Goal: Information Seeking & Learning: Find specific fact

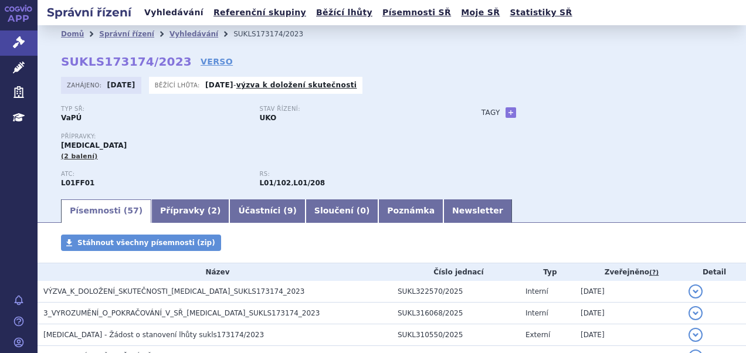
click at [162, 12] on link "Vyhledávání" at bounding box center [174, 13] width 66 height 16
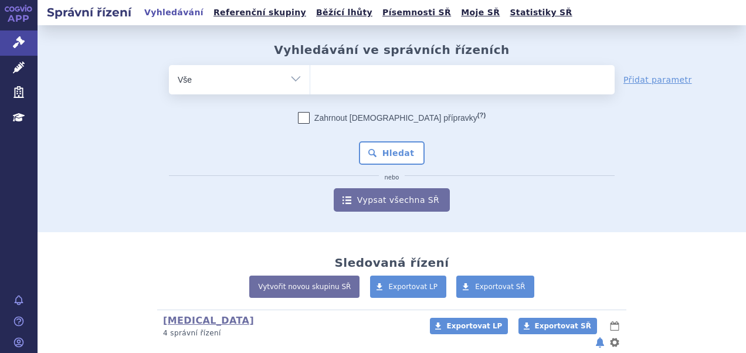
click at [350, 89] on ul at bounding box center [462, 77] width 304 height 25
click at [310, 89] on select at bounding box center [310, 78] width 1 height 29
type input "te"
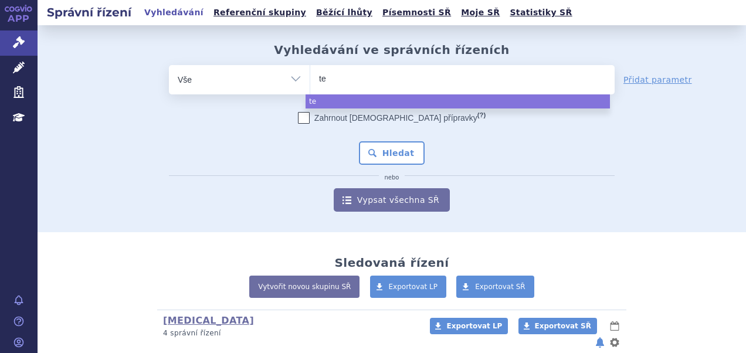
type input "tep"
type input "tepme"
type input "tepmetk"
type input "tepmetko"
select select "tepmetko"
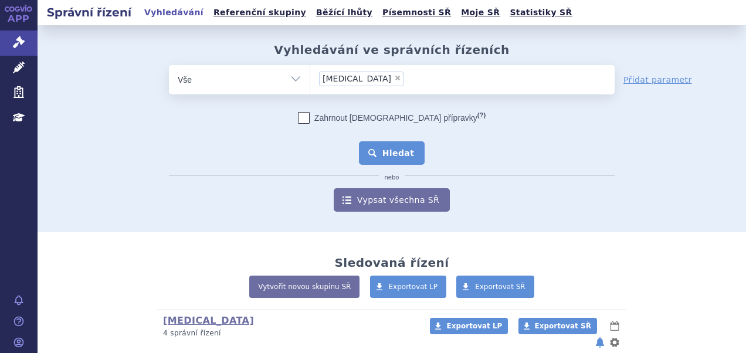
click at [382, 150] on button "Hledat" at bounding box center [392, 152] width 66 height 23
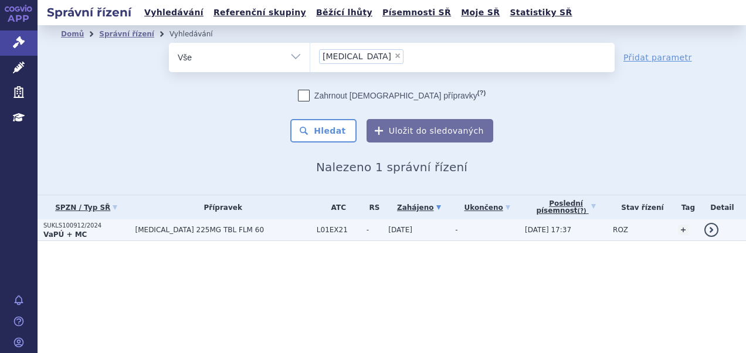
click at [152, 229] on span "TEPMETKO 225MG TBL FLM 60" at bounding box center [222, 230] width 175 height 8
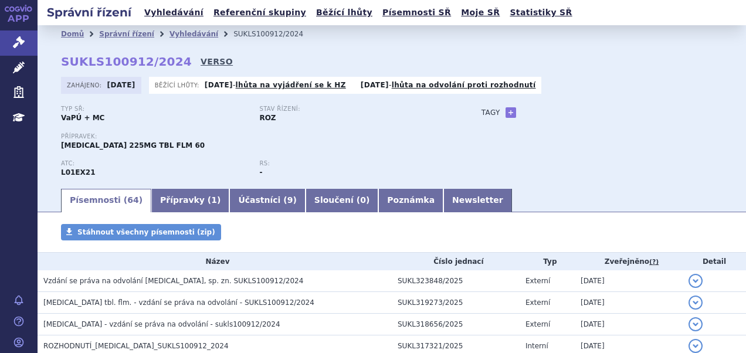
click at [201, 60] on link "VERSO" at bounding box center [217, 62] width 32 height 12
click at [203, 64] on link "VERSO" at bounding box center [217, 62] width 32 height 12
